Goal: Transaction & Acquisition: Purchase product/service

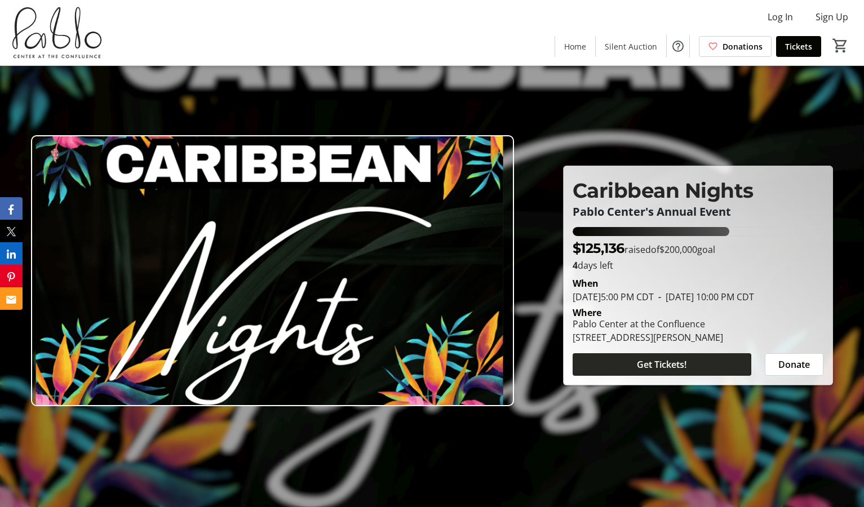
click at [616, 371] on span at bounding box center [662, 364] width 179 height 27
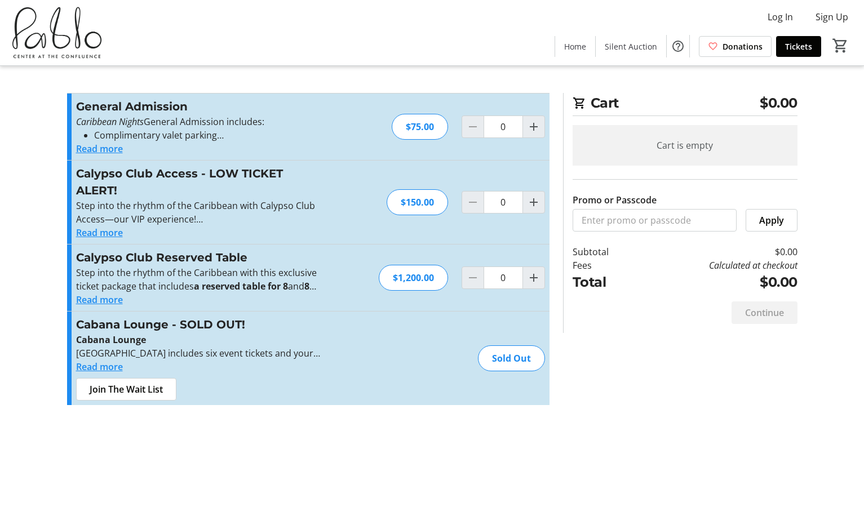
click at [112, 236] on button "Read more" at bounding box center [99, 233] width 47 height 14
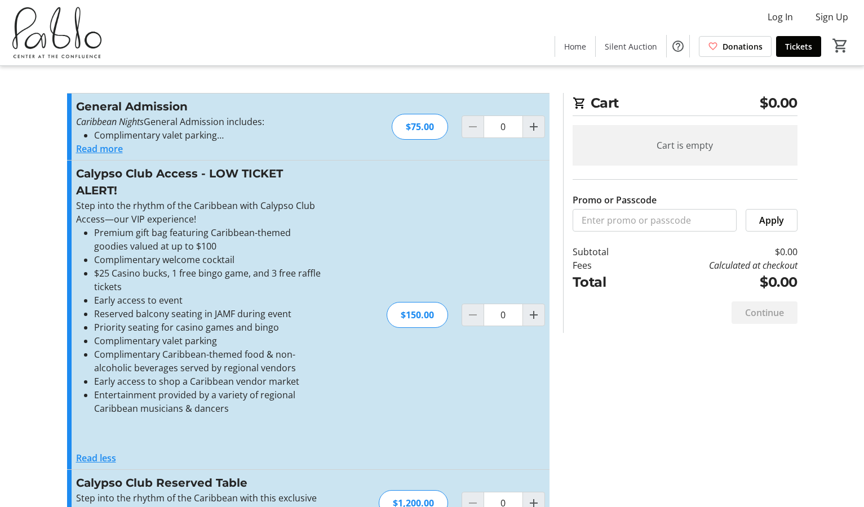
click at [89, 145] on button "Read more" at bounding box center [99, 149] width 47 height 14
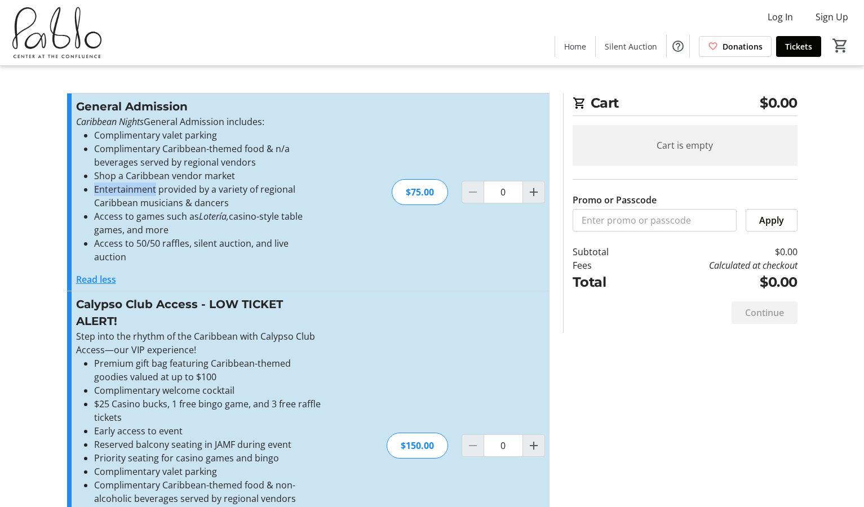
click at [161, 152] on ul "Complimentary valet parking Complimentary Caribbean-themed food & n/a beverages…" at bounding box center [199, 196] width 246 height 135
click at [161, 152] on li "Complimentary Caribbean-themed food & n/a beverages served by regional vendors" at bounding box center [208, 155] width 228 height 27
